Goal: Navigation & Orientation: Find specific page/section

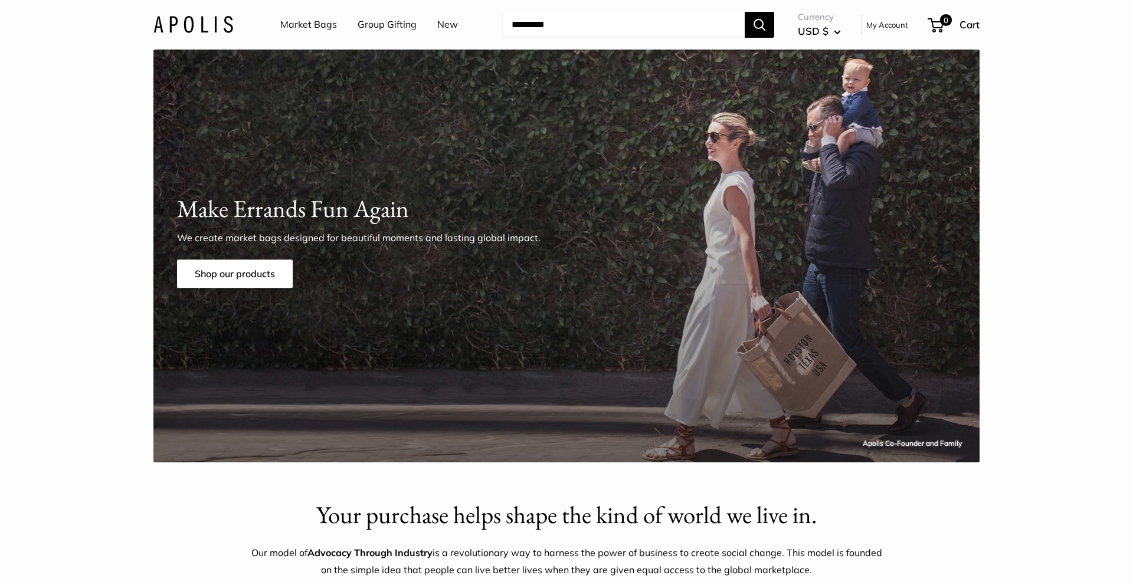
click at [320, 26] on link "Market Bags" at bounding box center [308, 25] width 57 height 18
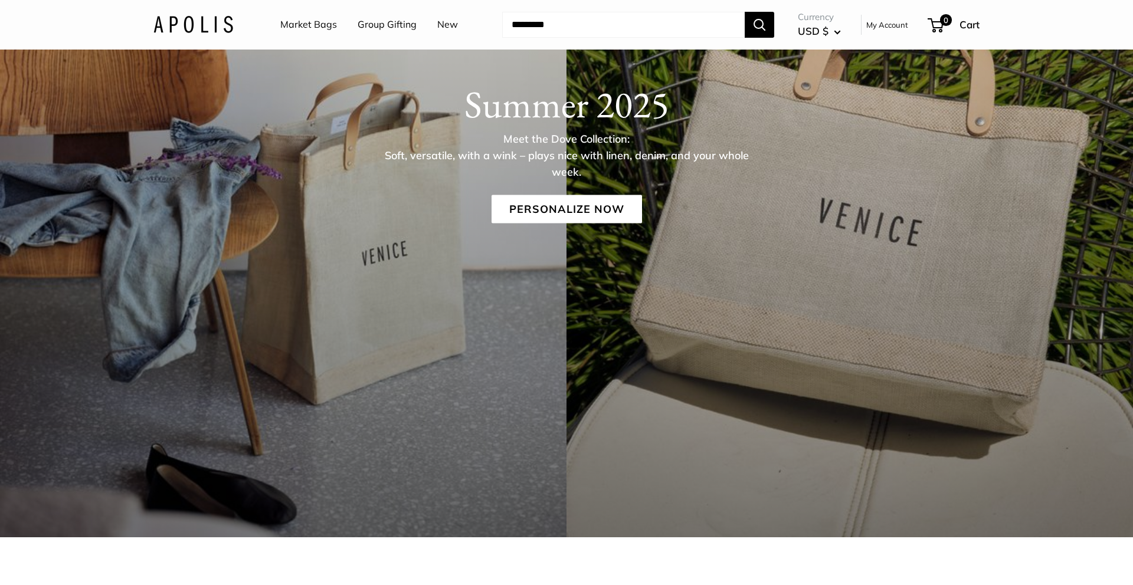
scroll to position [221, 0]
